Goal: Information Seeking & Learning: Learn about a topic

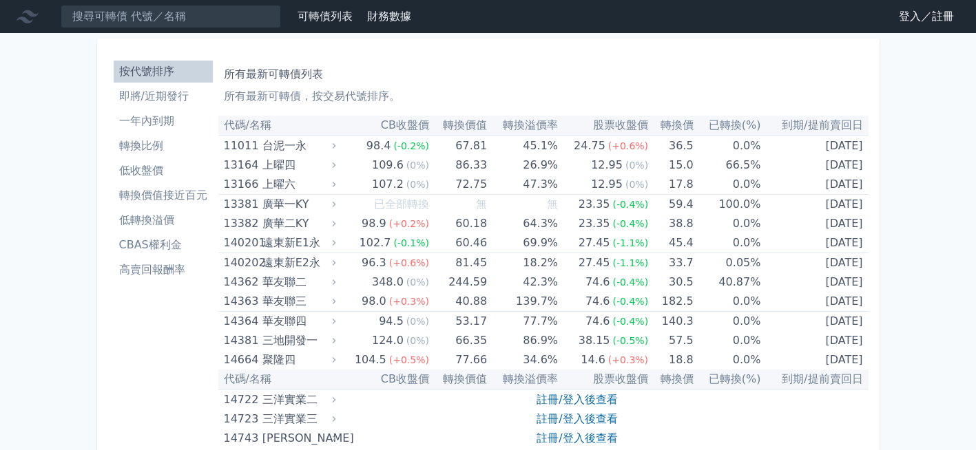
click at [899, 15] on link "登入／註冊" at bounding box center [926, 17] width 77 height 22
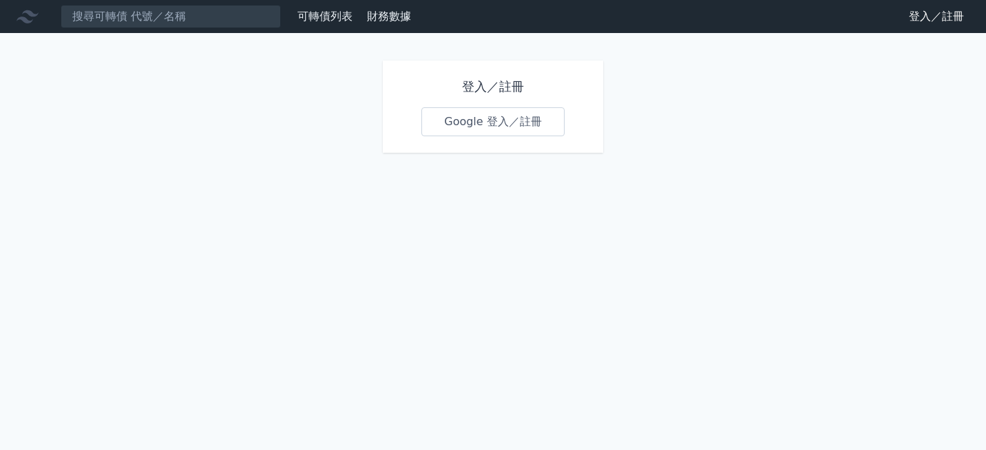
click at [500, 98] on div "登入／註冊 Google 登入／註冊" at bounding box center [493, 107] width 220 height 92
click at [467, 92] on h1 "登入／註冊" at bounding box center [493, 86] width 143 height 19
click at [475, 125] on link "Google 登入／註冊" at bounding box center [493, 121] width 143 height 29
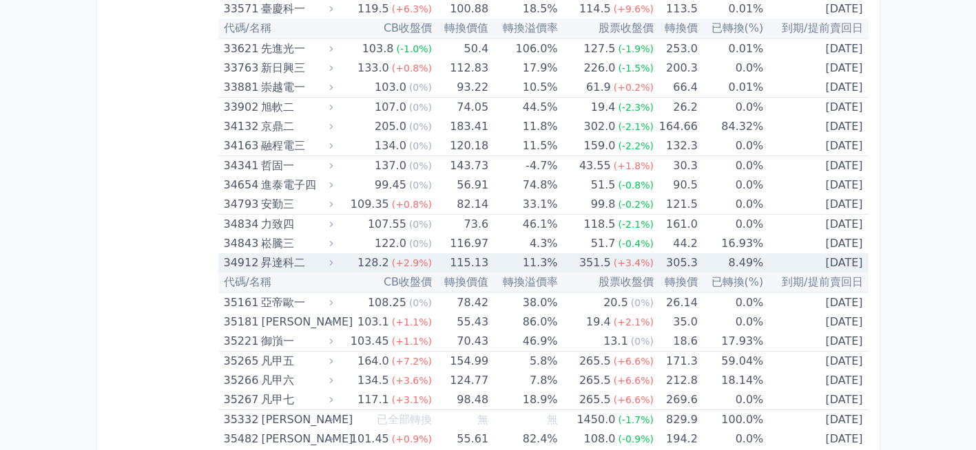
scroll to position [2893, 0]
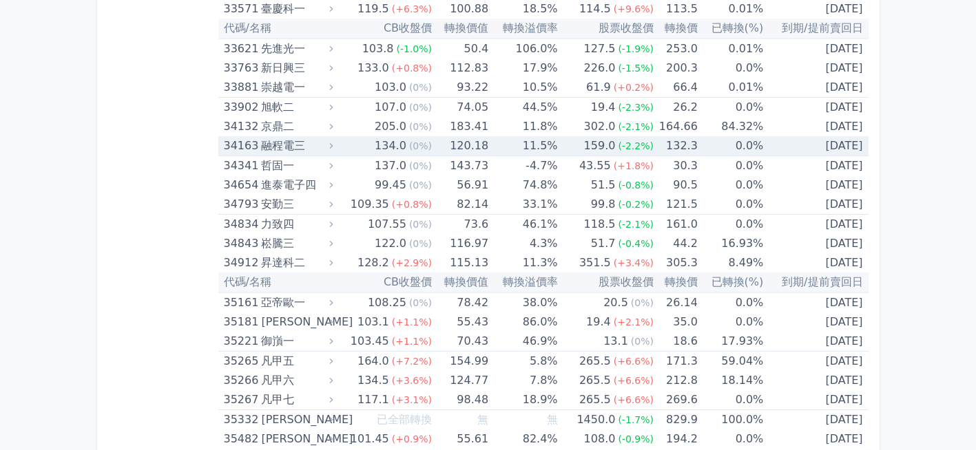
click at [275, 148] on div "融程電三" at bounding box center [295, 145] width 69 height 19
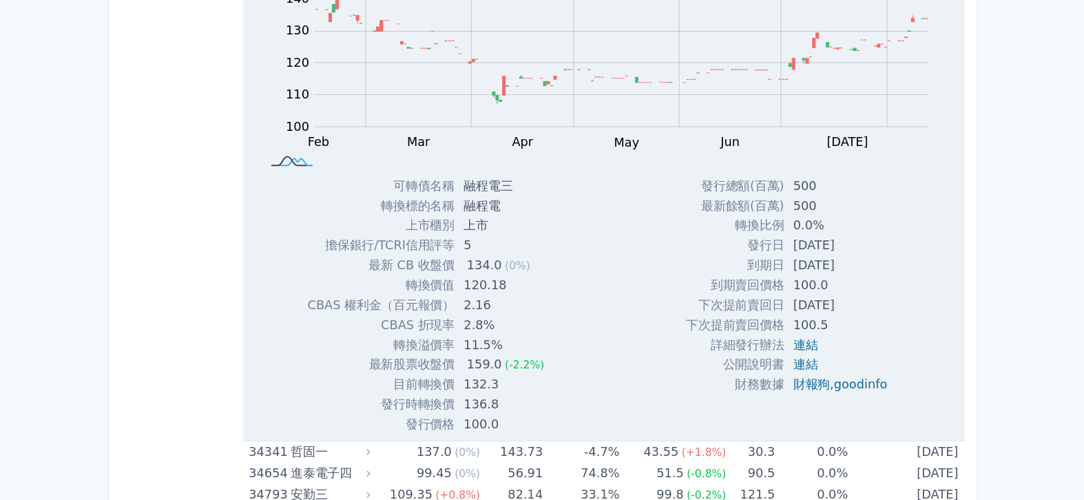
scroll to position [3030, 0]
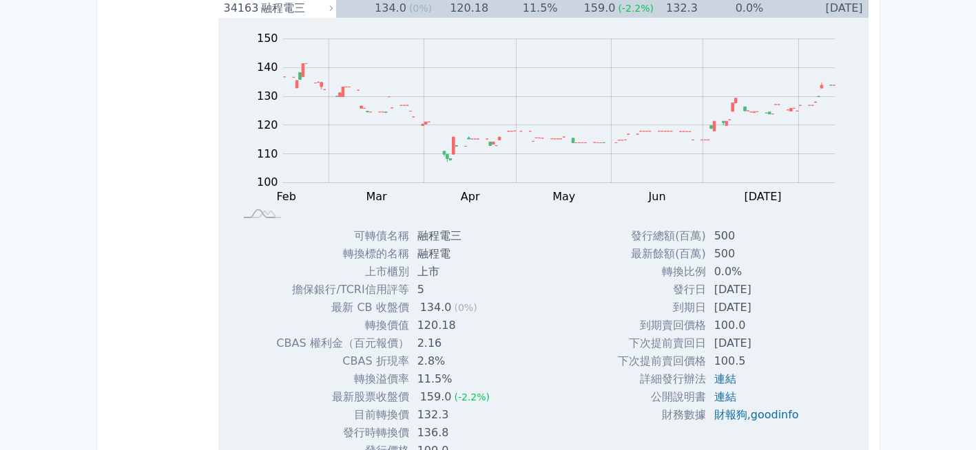
drag, startPoint x: 977, startPoint y: 1, endPoint x: 147, endPoint y: 167, distance: 846.5
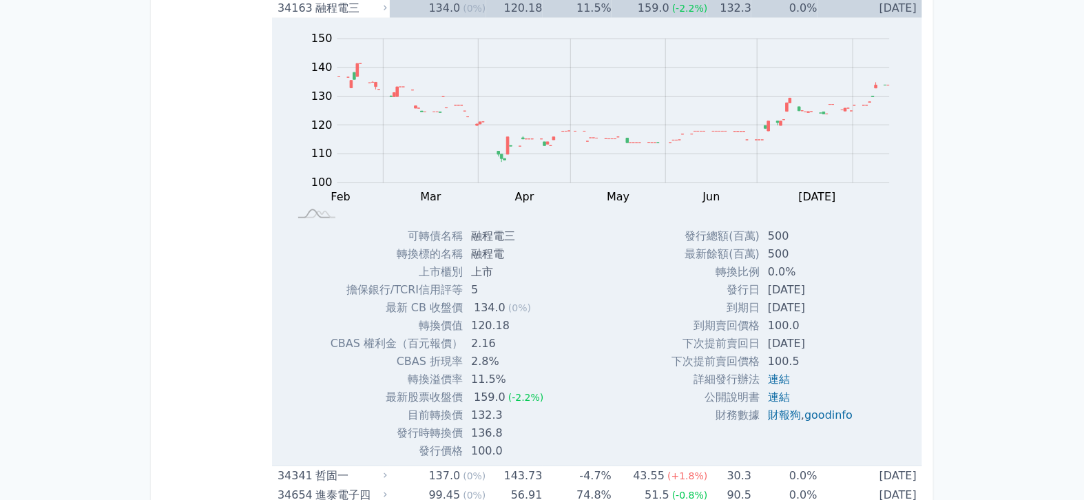
drag, startPoint x: 684, startPoint y: 6, endPoint x: 205, endPoint y: 156, distance: 501.9
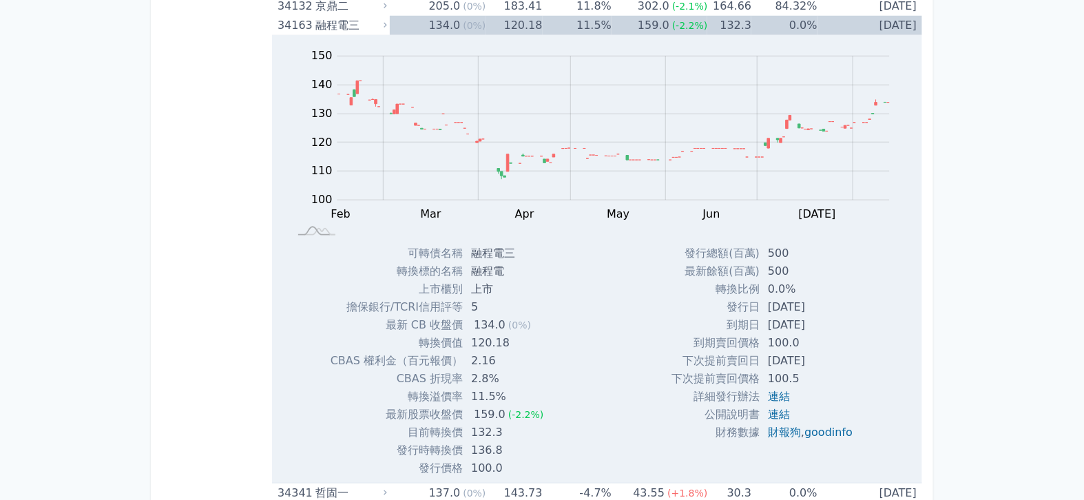
scroll to position [3006, 0]
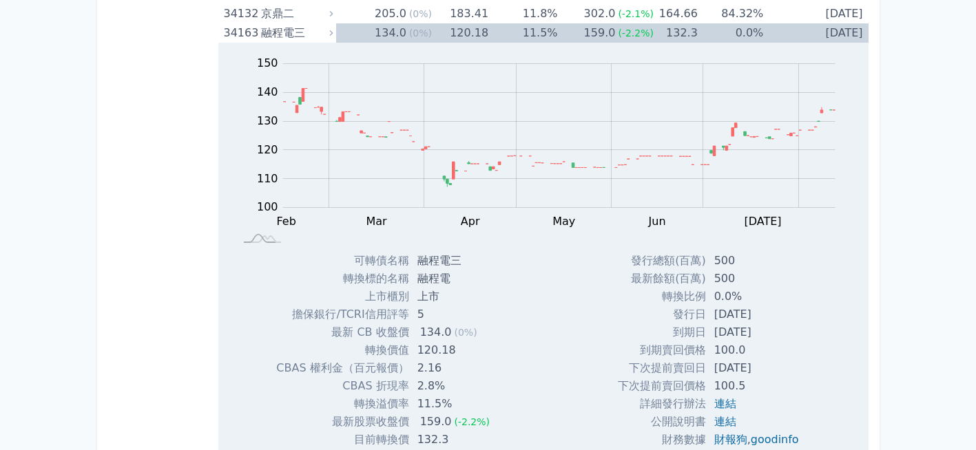
drag, startPoint x: 708, startPoint y: 1, endPoint x: 152, endPoint y: 106, distance: 565.6
click at [379, 28] on div "134.0" at bounding box center [390, 32] width 37 height 19
